Goal: Information Seeking & Learning: Learn about a topic

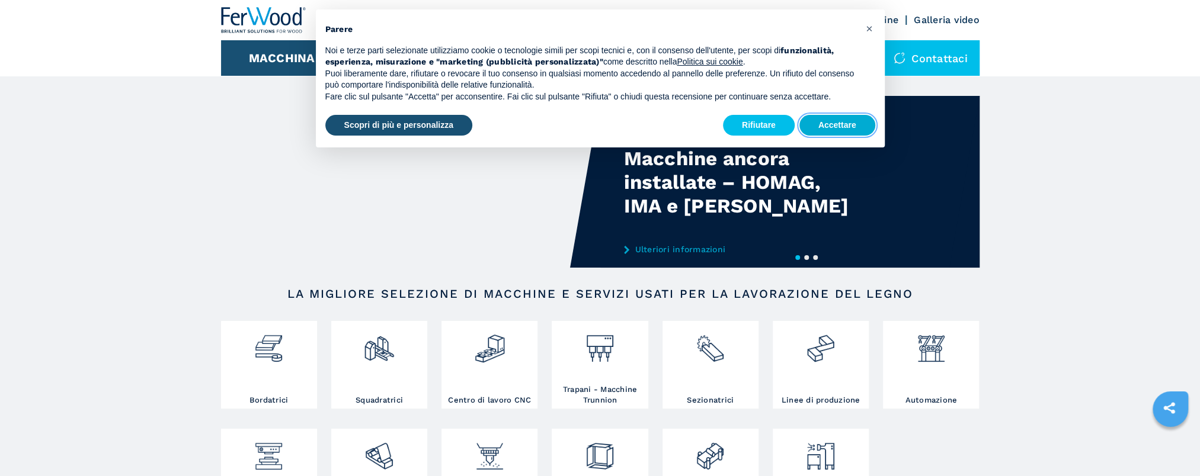
click at [841, 135] on button "Accettare" at bounding box center [837, 125] width 76 height 21
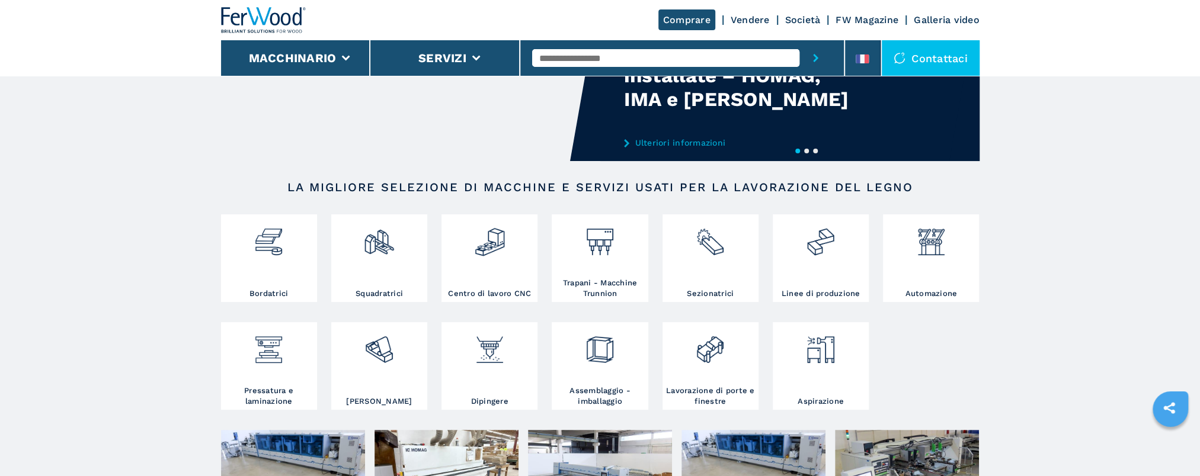
scroll to position [59, 0]
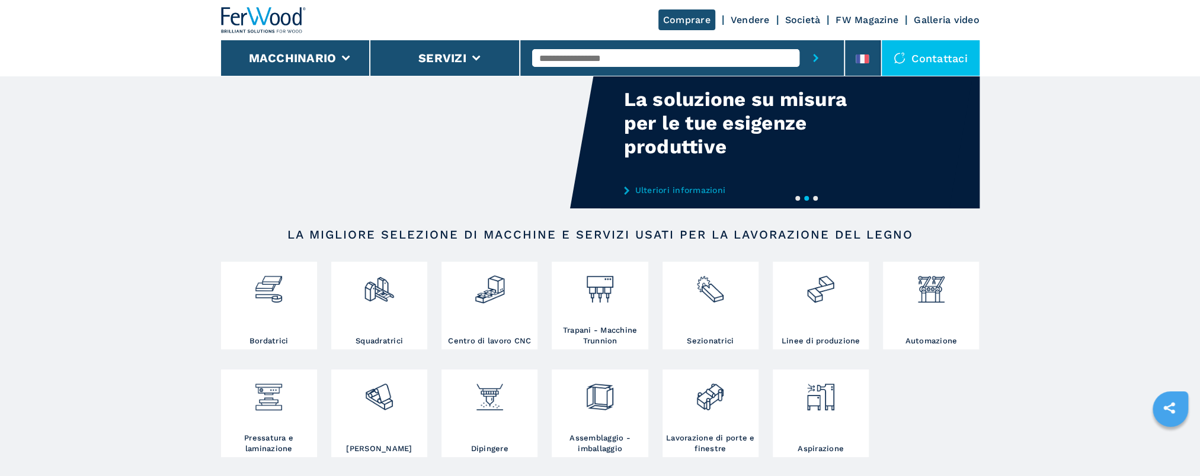
click at [655, 48] on div at bounding box center [682, 58] width 300 height 36
click at [655, 56] on input "text" at bounding box center [665, 58] width 267 height 18
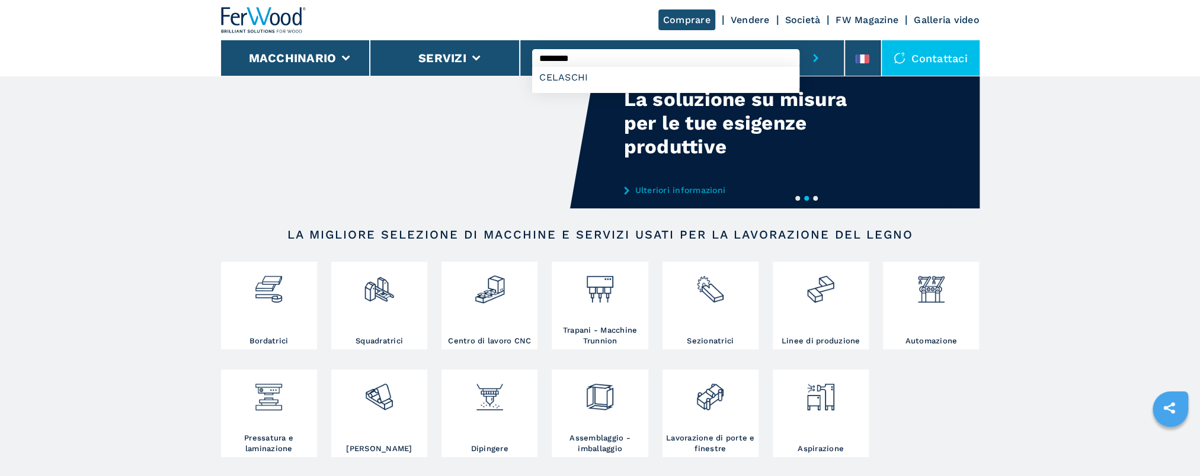
type input "********"
click at [799, 40] on button "pulsante di invio" at bounding box center [815, 58] width 33 height 36
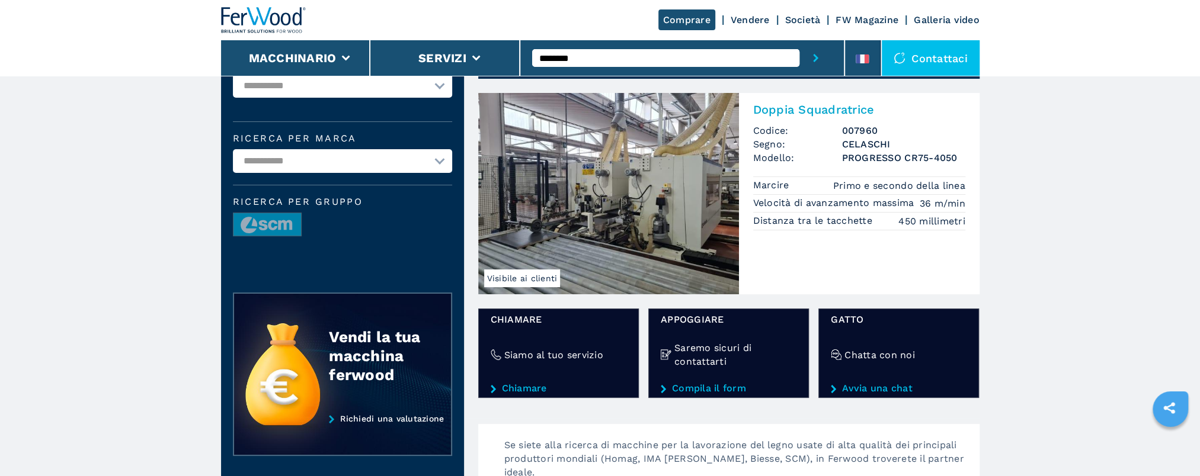
scroll to position [59, 0]
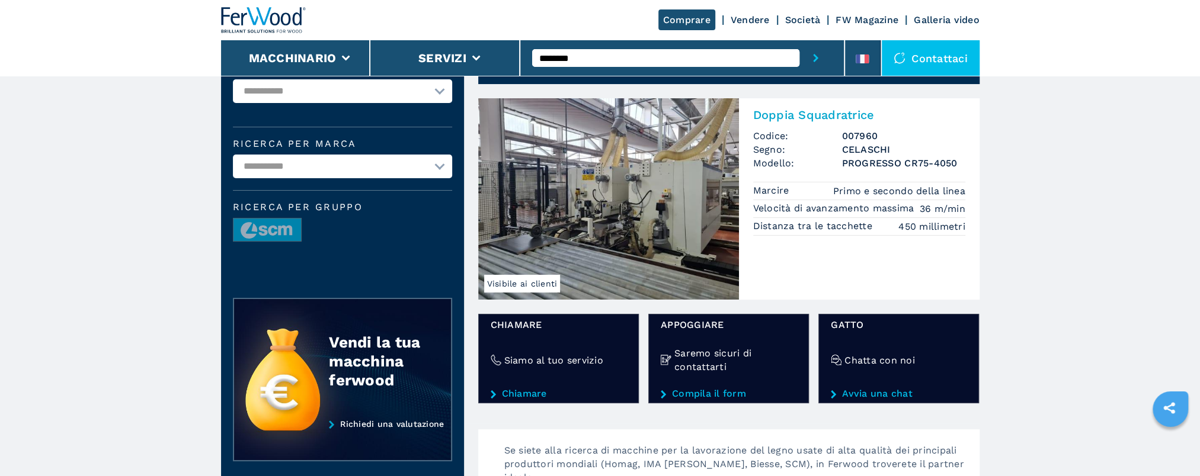
click at [679, 188] on img at bounding box center [608, 198] width 261 height 201
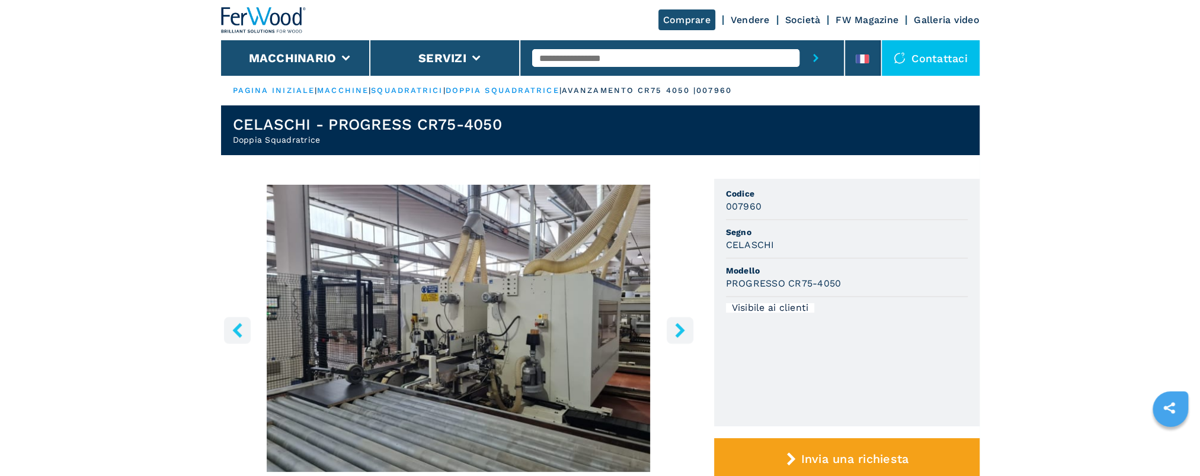
click at [688, 333] on button "pulsante destro" at bounding box center [679, 330] width 27 height 27
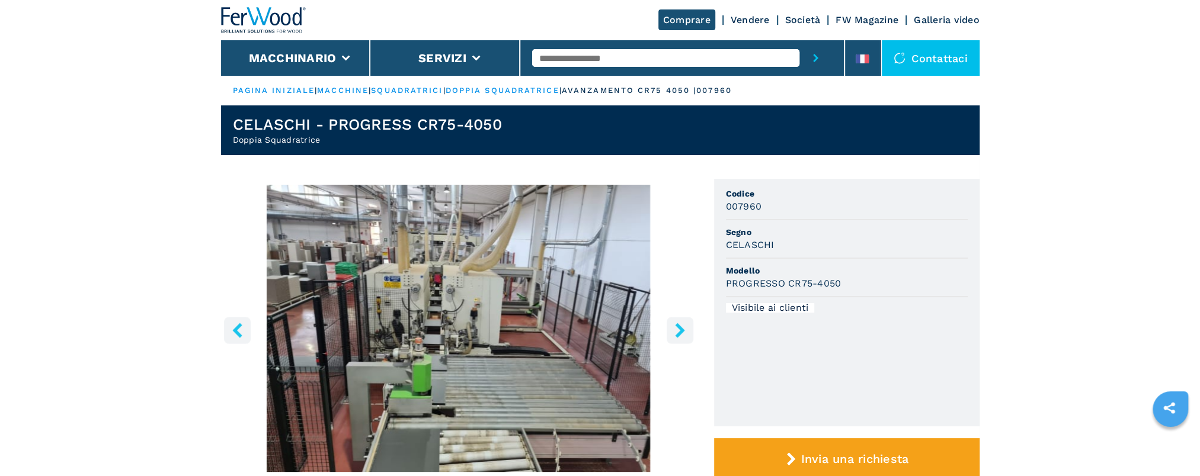
click at [688, 333] on button "pulsante destro" at bounding box center [679, 330] width 27 height 27
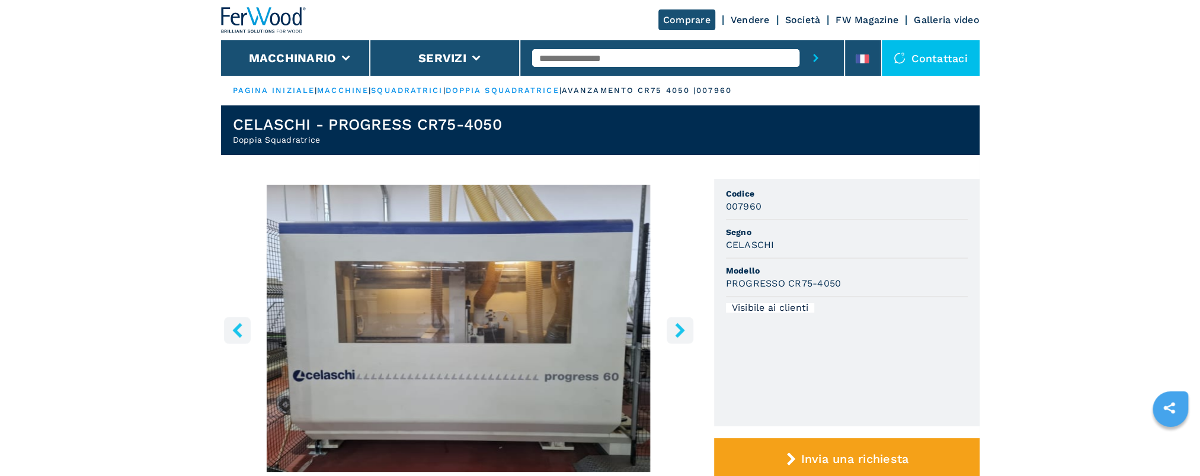
click at [688, 333] on button "pulsante destro" at bounding box center [679, 330] width 27 height 27
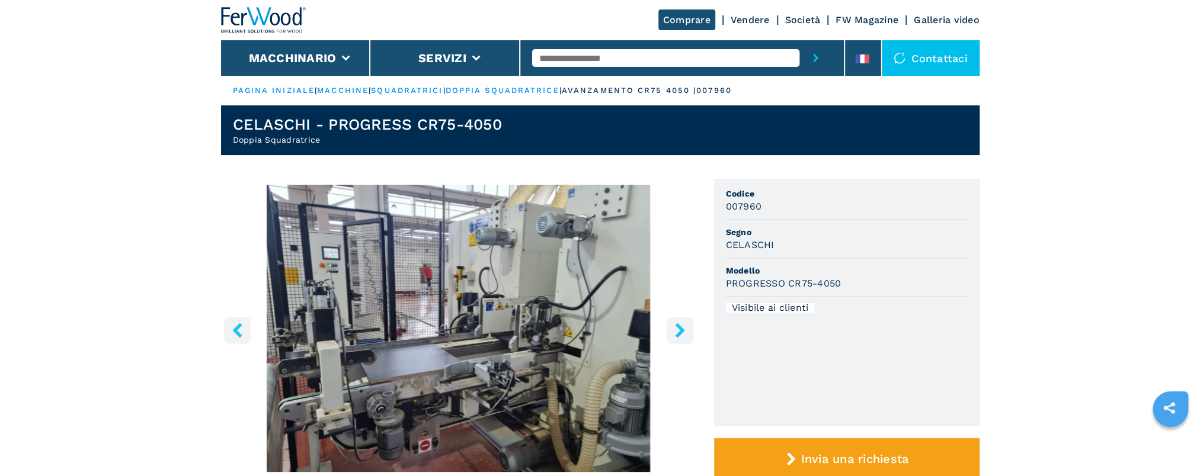
click at [688, 333] on button "pulsante destro" at bounding box center [679, 330] width 27 height 27
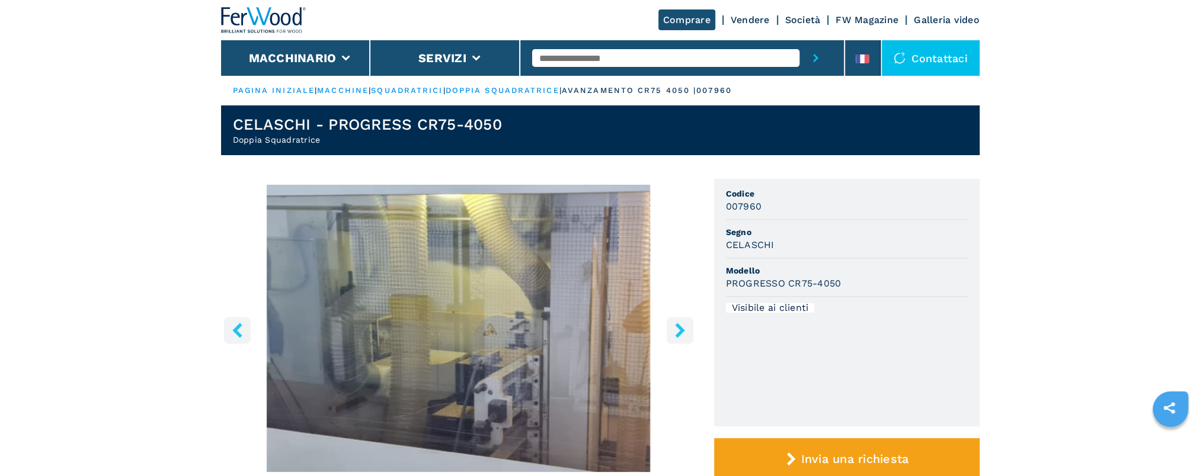
click at [688, 333] on button "pulsante destro" at bounding box center [679, 330] width 27 height 27
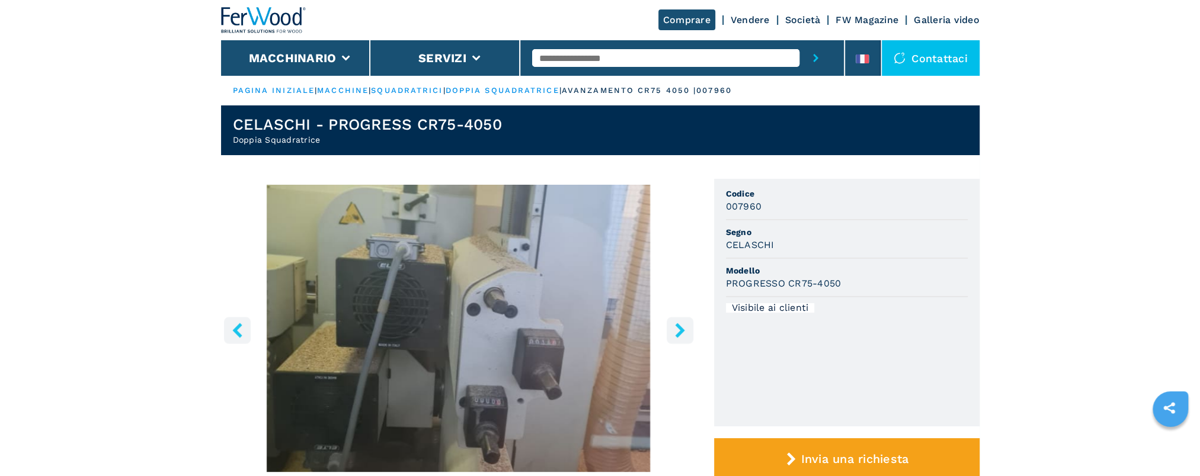
click at [688, 333] on button "pulsante destro" at bounding box center [679, 330] width 27 height 27
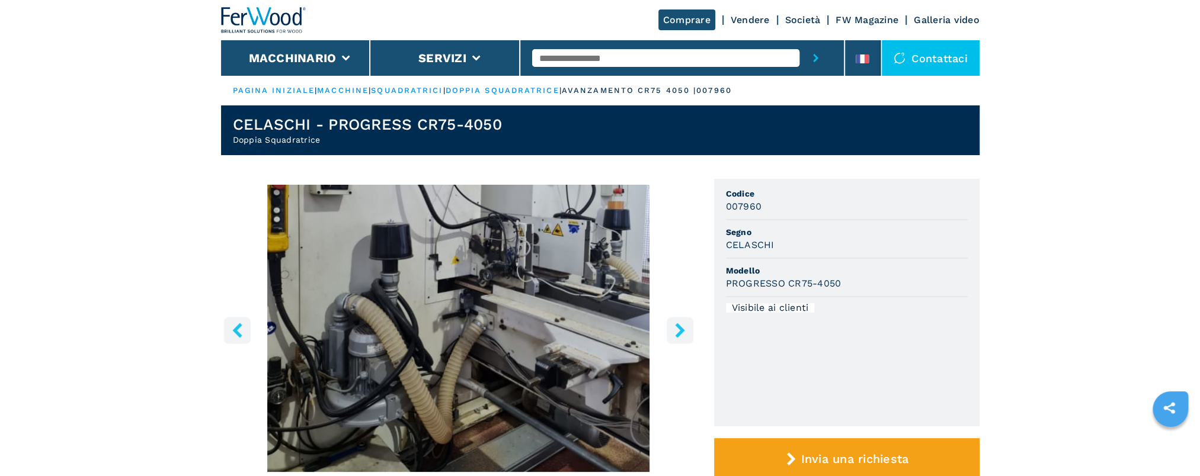
click at [688, 333] on button "pulsante destro" at bounding box center [679, 330] width 27 height 27
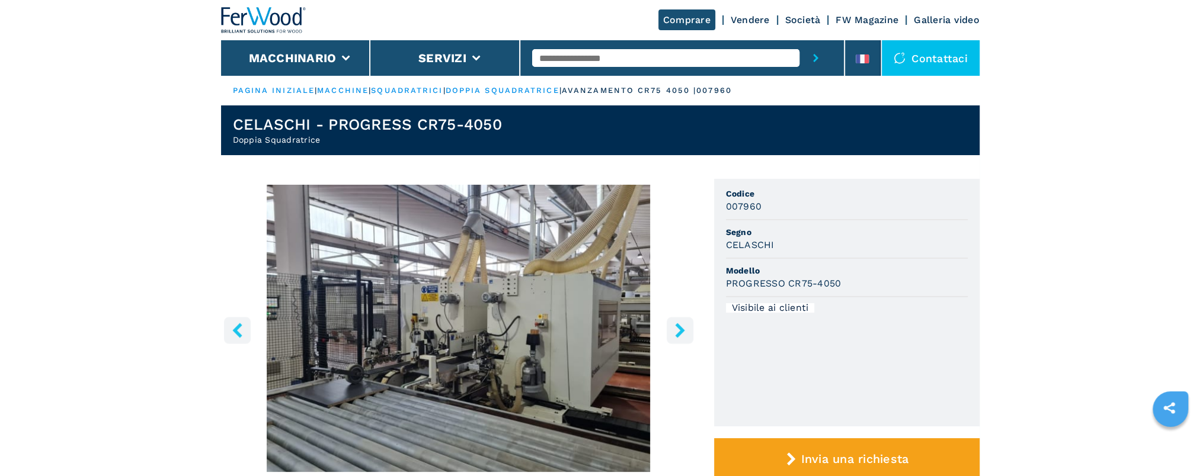
click at [688, 333] on button "pulsante destro" at bounding box center [679, 330] width 27 height 27
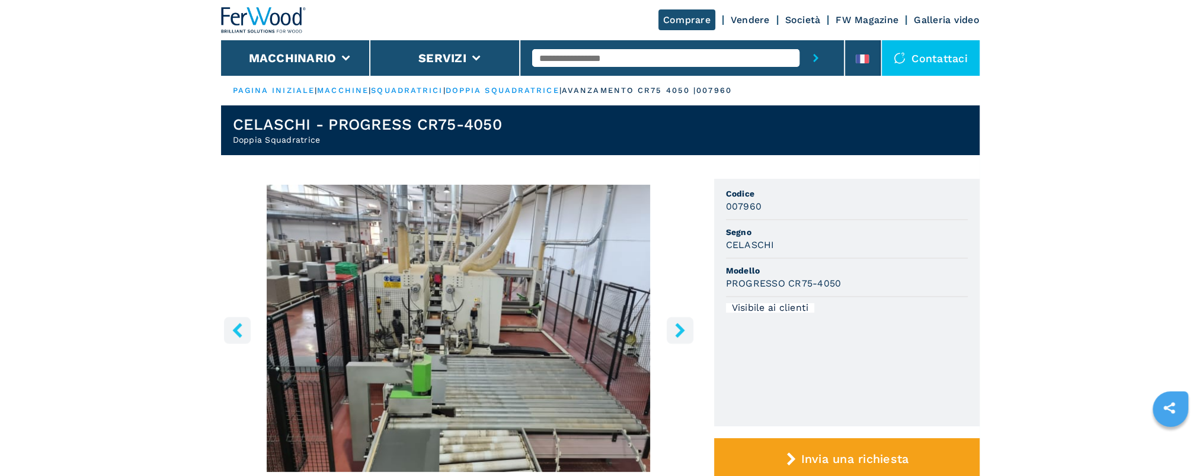
click at [688, 333] on button "pulsante destro" at bounding box center [679, 330] width 27 height 27
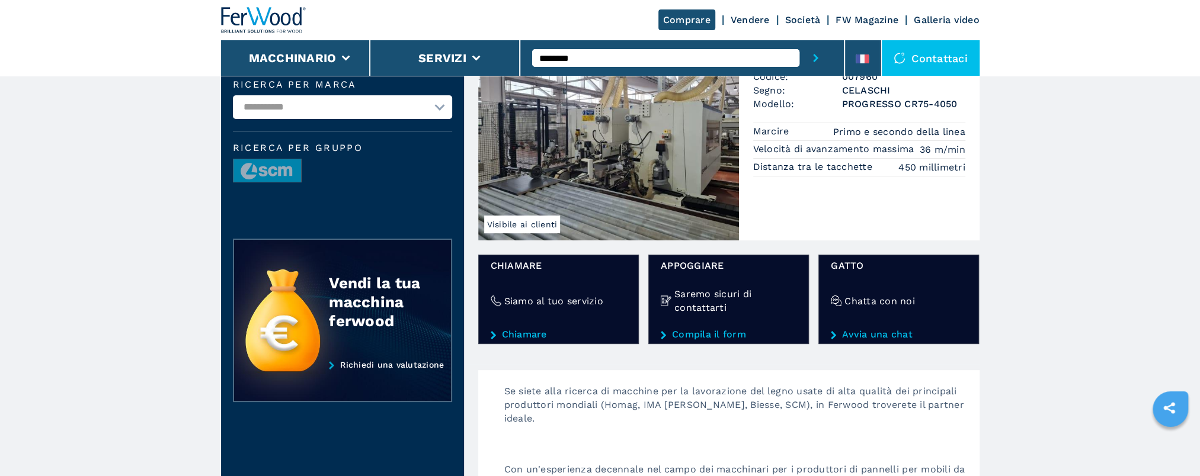
scroll to position [59, 0]
